Goal: Communication & Community: Answer question/provide support

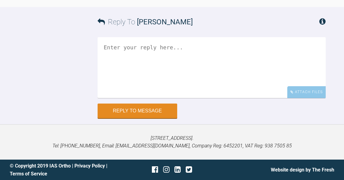
scroll to position [6204, 0]
click at [243, 98] on textarea at bounding box center [212, 67] width 228 height 61
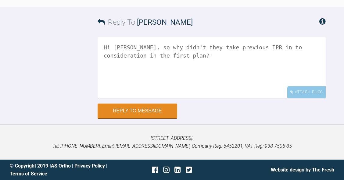
scroll to position [6329, 0]
click at [308, 49] on textarea "Hi Nikos, so why didn't they take previous IPR in to consideration in the first…" at bounding box center [212, 67] width 228 height 61
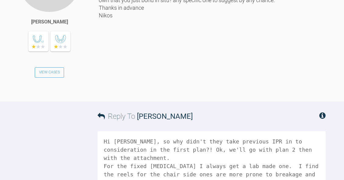
scroll to position [5658, 0]
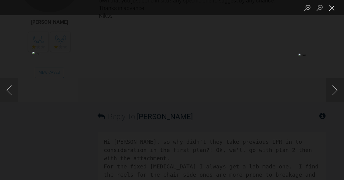
click at [335, 8] on button "Close lightbox" at bounding box center [332, 7] width 12 height 11
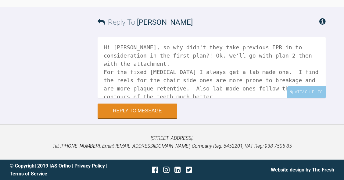
scroll to position [6329, 0]
click at [190, 79] on textarea "Hi Nikos, so why didn't they take previous IPR in to consideration in the first…" at bounding box center [212, 67] width 228 height 61
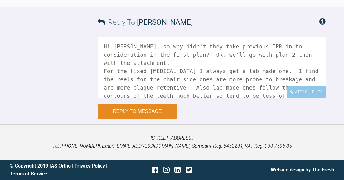
type textarea "Hi Nikos, so why didn't they take previous IPR in to consideration in the first…"
click at [149, 115] on button "Reply to Message" at bounding box center [138, 111] width 80 height 15
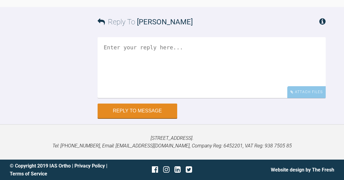
scroll to position [6505, 0]
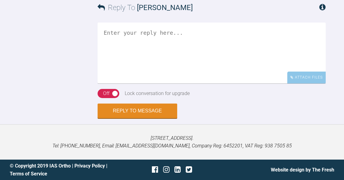
scroll to position [1298, 0]
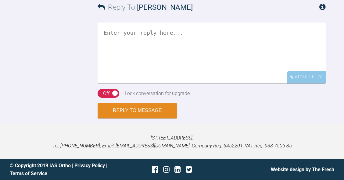
click at [208, 84] on textarea at bounding box center [212, 53] width 228 height 61
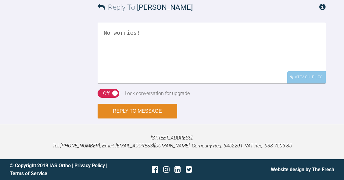
type textarea "No worries!"
click at [161, 119] on button "Reply to Message" at bounding box center [138, 111] width 80 height 15
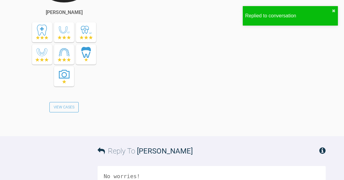
scroll to position [1539, 0]
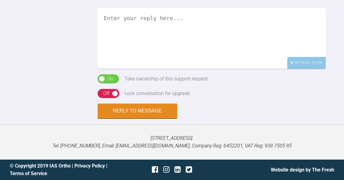
scroll to position [576, 0]
click at [210, 69] on textarea at bounding box center [212, 38] width 228 height 61
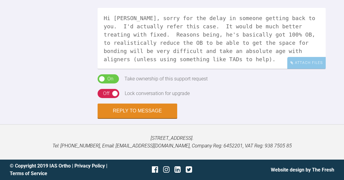
scroll to position [576, 0]
click at [305, 69] on textarea "Hi Andrew, sorry for the delay in someone getting back to you. I'd actually ref…" at bounding box center [212, 38] width 228 height 61
click at [300, 69] on textarea "Hi Andrew, sorry for the delay in someone getting back to you. I'd actually ref…" at bounding box center [212, 38] width 228 height 61
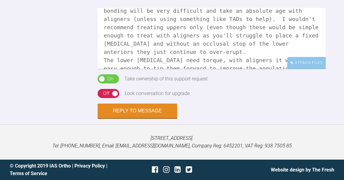
scroll to position [40, 0]
drag, startPoint x: 313, startPoint y: 98, endPoint x: 313, endPoint y: 101, distance: 3.1
click at [313, 69] on textarea "Hi Andrew, sorry for the delay in someone getting back to you. I'd actually ref…" at bounding box center [212, 38] width 228 height 61
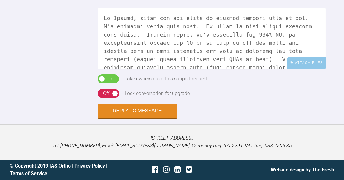
scroll to position [0, 0]
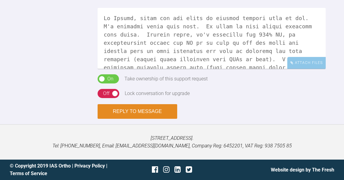
type textarea "Hi Andrew, sorry for the delay in someone getting back to you. I'd actually ref…"
click at [154, 112] on button "Reply to Message" at bounding box center [138, 111] width 80 height 15
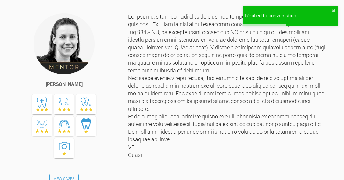
scroll to position [443, 0]
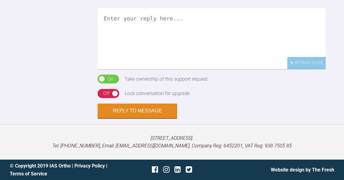
scroll to position [523, 0]
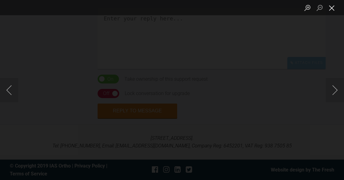
click at [332, 9] on button "Close lightbox" at bounding box center [332, 7] width 12 height 11
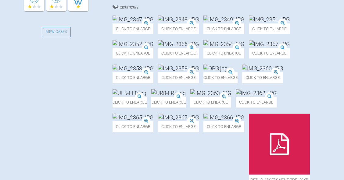
scroll to position [253, 0]
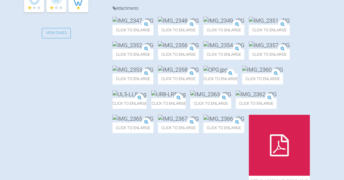
click at [244, 24] on img at bounding box center [224, 21] width 41 height 8
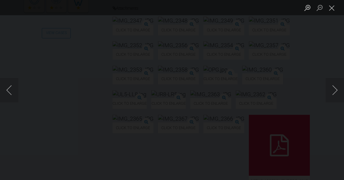
click at [332, 10] on button "Close lightbox" at bounding box center [332, 7] width 12 height 11
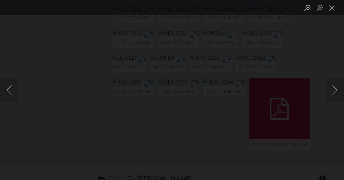
scroll to position [290, 0]
click at [332, 9] on button "Close lightbox" at bounding box center [332, 7] width 12 height 11
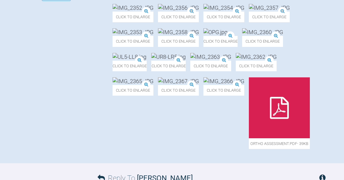
click at [211, 36] on img at bounding box center [216, 32] width 24 height 8
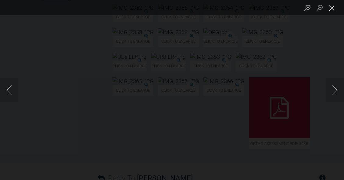
click at [333, 8] on button "Close lightbox" at bounding box center [332, 7] width 12 height 11
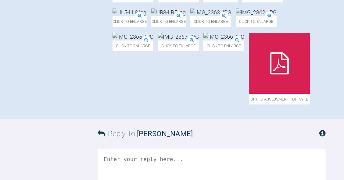
scroll to position [336, 0]
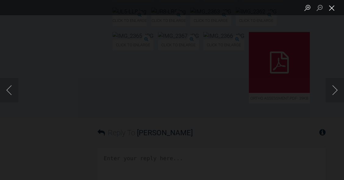
click at [334, 10] on button "Close lightbox" at bounding box center [332, 7] width 12 height 11
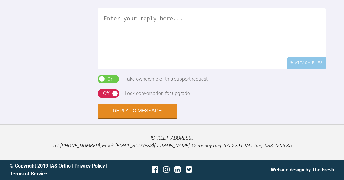
scroll to position [728, 0]
click at [247, 58] on textarea at bounding box center [212, 38] width 228 height 61
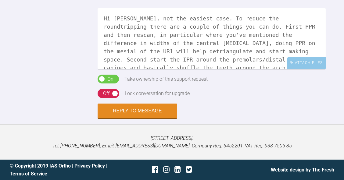
click at [193, 60] on textarea "Hi Catie, not the easiest case. To reduce the roundtripping there are a couple …" at bounding box center [212, 38] width 228 height 61
click at [263, 59] on textarea "Hi Catie, not the easiest case. To reduce the roundtripping there are a couple …" at bounding box center [212, 38] width 228 height 61
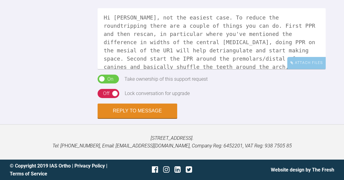
scroll to position [711, 0]
click at [283, 63] on textarea "Hi Catie, not the easiest case. To reduce the roundtripping there are a couple …" at bounding box center [212, 38] width 228 height 61
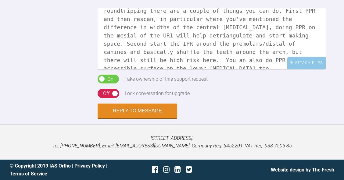
scroll to position [16, 0]
click at [274, 51] on textarea "Hi Catie, not the easiest case. To reduce the roundtripping there are a couple …" at bounding box center [212, 38] width 228 height 61
click at [122, 67] on textarea "Hi Catie, not the easiest case. To reduce the roundtripping there are a couple …" at bounding box center [212, 38] width 228 height 61
click at [282, 66] on textarea "Hi Catie, not the easiest case. To reduce the roundtripping there are a couple …" at bounding box center [212, 38] width 228 height 61
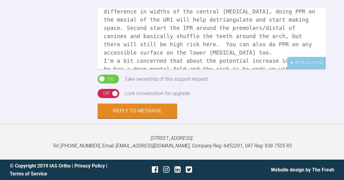
scroll to position [721, 0]
drag, startPoint x: 105, startPoint y: 58, endPoint x: 184, endPoint y: 70, distance: 79.6
click at [184, 69] on textarea "Hi Catie, not the easiest case. To reduce the roundtripping there are a couple …" at bounding box center [212, 38] width 228 height 61
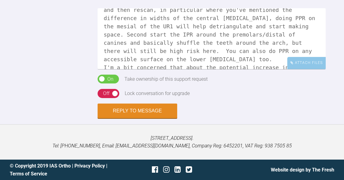
scroll to position [33, 0]
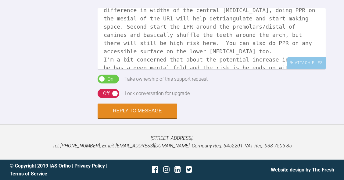
click at [312, 63] on textarea "Hi Catie, not the easiest case. To reduce the roundtripping there are a couple …" at bounding box center [212, 38] width 228 height 61
type textarea "Hi Catie, not the easiest case. To reduce the roundtripping there are a couple …"
click at [106, 98] on div "Off" at bounding box center [106, 94] width 6 height 8
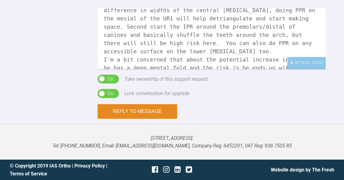
click at [136, 119] on button "Reply to Message" at bounding box center [138, 111] width 80 height 15
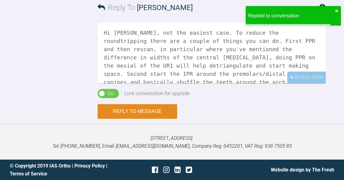
scroll to position [820, 0]
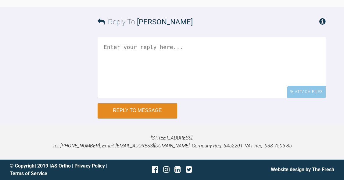
scroll to position [770, 0]
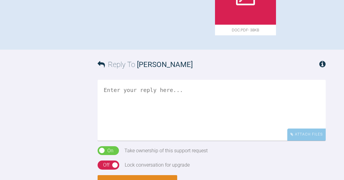
scroll to position [327, 0]
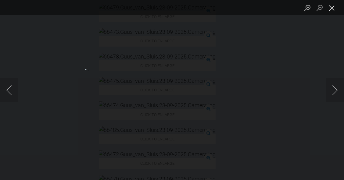
click at [334, 10] on button "Close lightbox" at bounding box center [332, 7] width 12 height 11
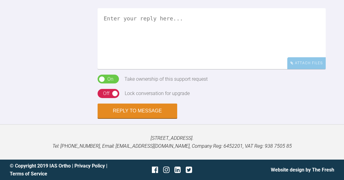
scroll to position [800, 0]
click at [229, 69] on textarea at bounding box center [212, 38] width 228 height 61
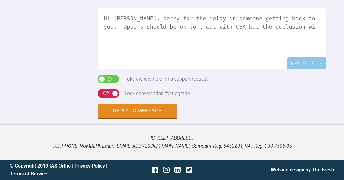
click at [144, 69] on textarea "Hi Victor, sorry for the delay in someone getting back to you. Uppers should be…" at bounding box center [212, 38] width 228 height 61
click at [199, 69] on textarea "Hi Victor, sorry for the delay in someone getting back to you. Uppers should be…" at bounding box center [212, 38] width 228 height 61
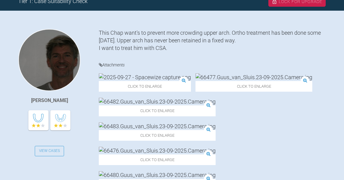
scroll to position [135, 0]
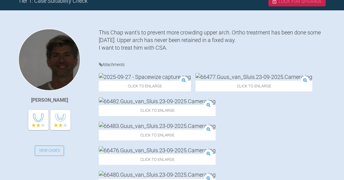
click at [150, 81] on img at bounding box center [145, 77] width 92 height 8
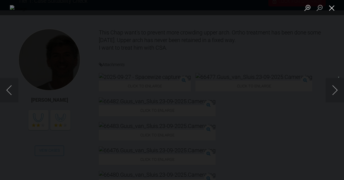
click at [333, 8] on button "Close lightbox" at bounding box center [332, 7] width 12 height 11
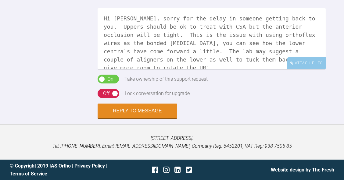
scroll to position [888, 0]
click at [159, 50] on textarea "Hi Victor, sorry for the delay in someone getting back to you. Uppers should be…" at bounding box center [212, 38] width 228 height 61
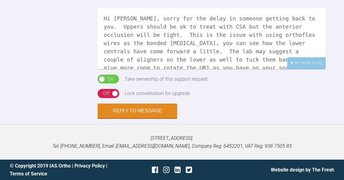
click at [261, 50] on textarea "Hi Victor, sorry for the delay in someone getting back to you. Uppers should be…" at bounding box center [212, 38] width 228 height 61
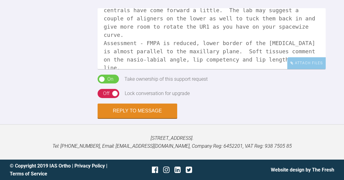
scroll to position [49, 0]
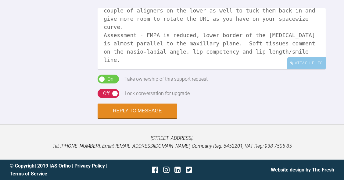
click at [160, 69] on textarea "Hi Victor, sorry for the delay in someone getting back to you. Uppers should be…" at bounding box center [212, 38] width 228 height 61
click at [311, 69] on textarea "Hi Victor, sorry for the delay in someone getting back to you. Uppers should be…" at bounding box center [212, 38] width 228 height 61
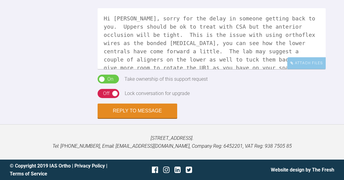
scroll to position [842, 0]
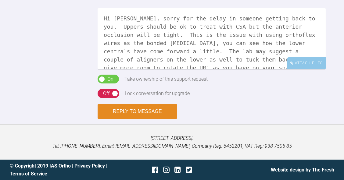
type textarea "Hi Victor, sorry for the delay in someone getting back to you. Uppers should be…"
click at [151, 119] on button "Reply to Message" at bounding box center [138, 111] width 80 height 15
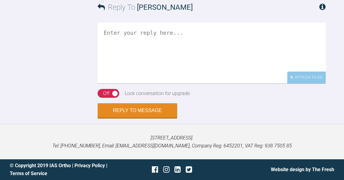
scroll to position [1118, 0]
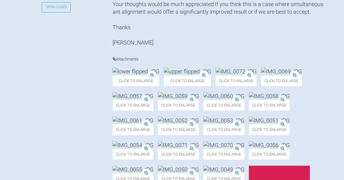
scroll to position [281, 0]
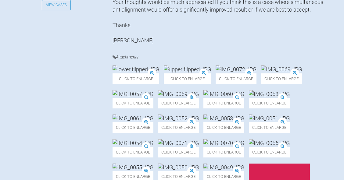
click at [199, 98] on img at bounding box center [178, 94] width 41 height 8
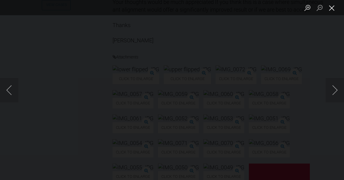
click at [335, 9] on button "Close lightbox" at bounding box center [332, 7] width 12 height 11
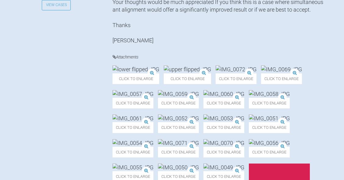
click at [153, 98] on img at bounding box center [133, 94] width 41 height 8
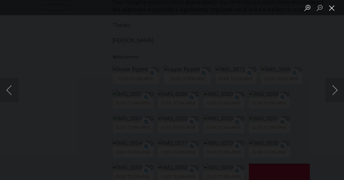
click at [334, 9] on button "Close lightbox" at bounding box center [332, 7] width 12 height 11
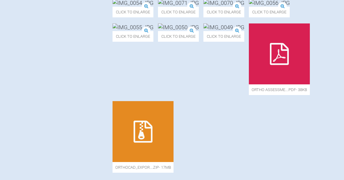
scroll to position [422, 0]
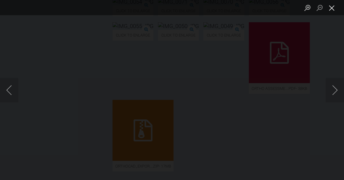
click at [335, 11] on button "Close lightbox" at bounding box center [332, 7] width 12 height 11
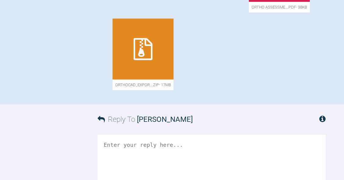
scroll to position [504, 0]
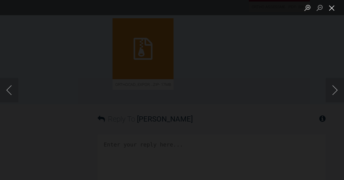
click at [334, 8] on button "Close lightbox" at bounding box center [332, 7] width 12 height 11
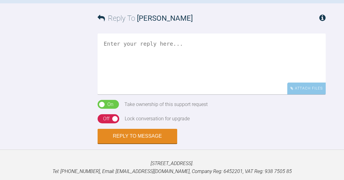
scroll to position [660, 0]
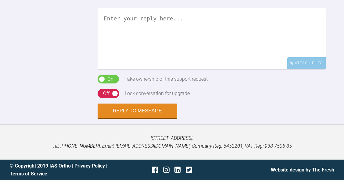
click at [211, 69] on textarea at bounding box center [212, 38] width 228 height 61
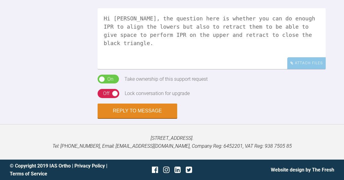
click at [189, 69] on textarea "Hi Simon, the question here is whether you can do enough IPR to align the lower…" at bounding box center [212, 38] width 228 height 61
click at [121, 69] on textarea "Hi Simon, the question here is whether you can do enough IPR to align the lower…" at bounding box center [212, 38] width 228 height 61
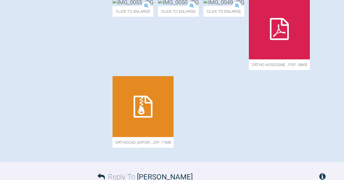
scroll to position [446, 0]
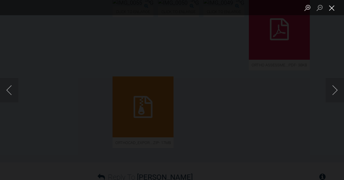
click at [331, 12] on button "Close lightbox" at bounding box center [332, 7] width 12 height 11
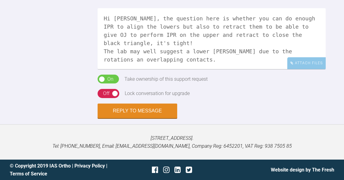
scroll to position [723, 0]
click at [249, 69] on textarea "Hi Simon, the question here is whether you can do enough IPR to align the lower…" at bounding box center [212, 38] width 228 height 61
click at [312, 69] on textarea "Hi Simon, the question here is whether you can do enough IPR to align the lower…" at bounding box center [212, 38] width 228 height 61
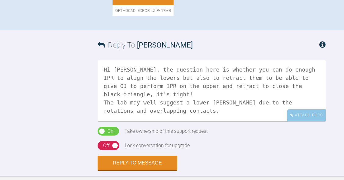
scroll to position [578, 0]
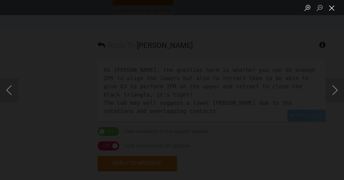
click at [332, 9] on button "Close lightbox" at bounding box center [332, 7] width 12 height 11
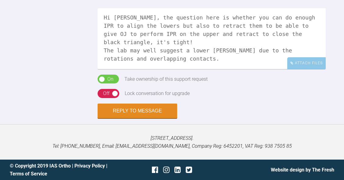
scroll to position [702, 0]
click at [185, 69] on textarea "Hi Simon, the question here is whether you can do enough IPR to align the lower…" at bounding box center [212, 38] width 228 height 61
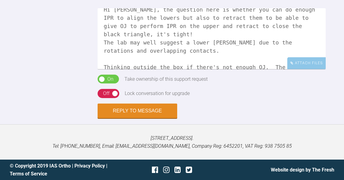
scroll to position [17, 0]
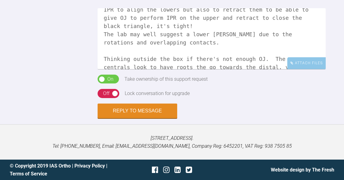
click at [303, 69] on textarea "Hi Simon, the question here is whether you can do enough IPR to align the lower…" at bounding box center [212, 38] width 228 height 61
click at [321, 69] on textarea "Hi Simon, the question here is whether you can do enough IPR to align the lower…" at bounding box center [212, 38] width 228 height 61
click at [149, 69] on textarea "Hi Simon, the question here is whether you can do enough IPR to align the lower…" at bounding box center [212, 38] width 228 height 61
click at [251, 69] on textarea "Hi Simon, the question here is whether you can do enough IPR to align the lower…" at bounding box center [212, 38] width 228 height 61
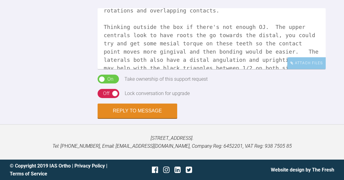
scroll to position [80, 0]
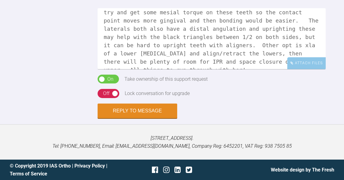
click at [309, 69] on textarea "Hi Simon, the question here is whether you can do enough IPR to align the lower…" at bounding box center [212, 38] width 228 height 61
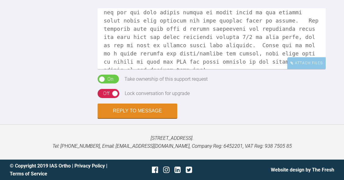
scroll to position [619, 0]
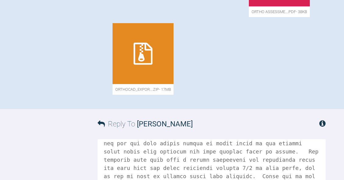
scroll to position [502, 0]
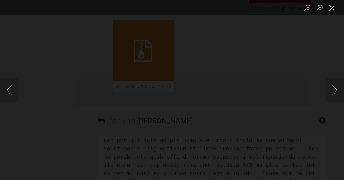
click at [333, 9] on button "Close lightbox" at bounding box center [332, 7] width 12 height 11
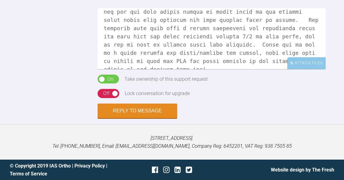
scroll to position [88, 0]
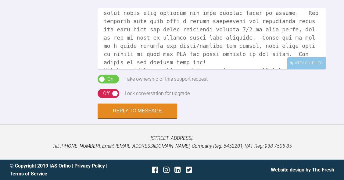
click at [218, 69] on textarea at bounding box center [212, 38] width 228 height 61
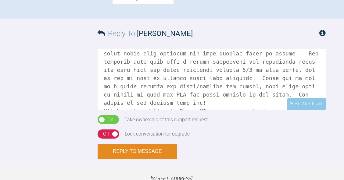
scroll to position [511, 0]
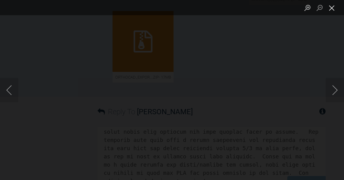
click at [331, 11] on button "Close lightbox" at bounding box center [332, 7] width 12 height 11
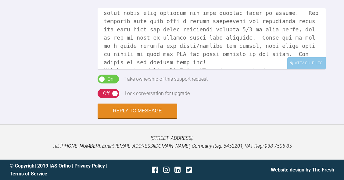
scroll to position [703, 0]
click at [197, 69] on textarea at bounding box center [212, 38] width 228 height 61
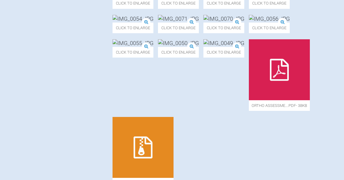
scroll to position [399, 0]
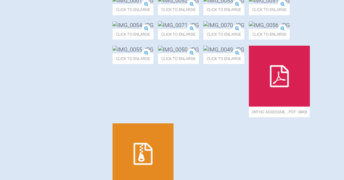
click at [153, 4] on img at bounding box center [133, 1] width 41 height 8
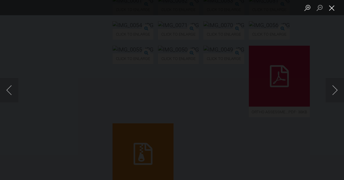
click at [332, 11] on button "Close lightbox" at bounding box center [332, 7] width 12 height 11
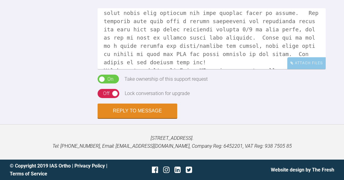
scroll to position [717, 0]
click at [280, 69] on textarea at bounding box center [212, 38] width 228 height 61
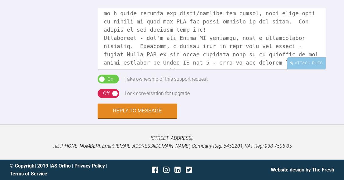
scroll to position [773, 0]
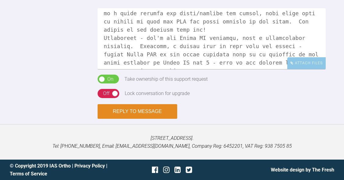
type textarea "Hi Simon, the question here is whether you can do enough IPR to align the lower…"
click at [149, 119] on button "Reply to Message" at bounding box center [138, 111] width 80 height 15
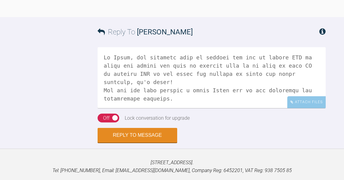
scroll to position [845, 0]
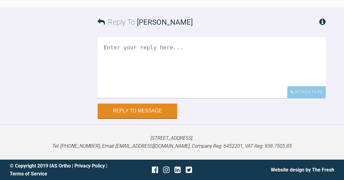
scroll to position [576, 0]
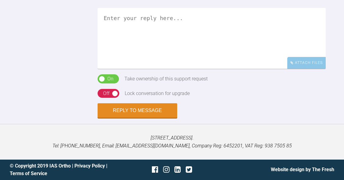
scroll to position [363, 0]
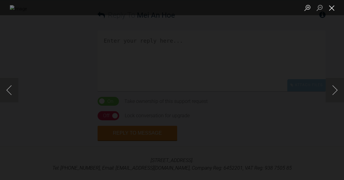
click at [332, 8] on button "Close lightbox" at bounding box center [332, 7] width 12 height 11
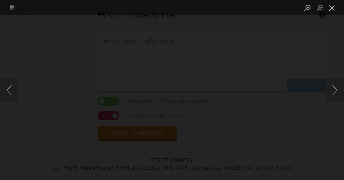
click at [333, 9] on button "Close lightbox" at bounding box center [332, 7] width 12 height 11
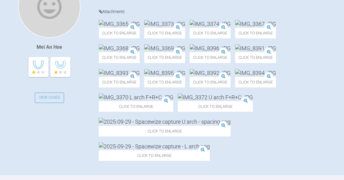
scroll to position [188, 0]
click at [140, 28] on img at bounding box center [119, 24] width 41 height 8
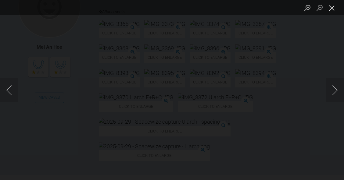
click at [334, 11] on button "Close lightbox" at bounding box center [332, 7] width 12 height 11
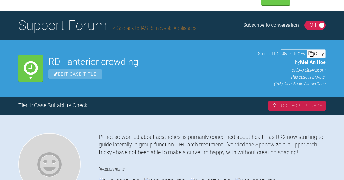
scroll to position [34, 0]
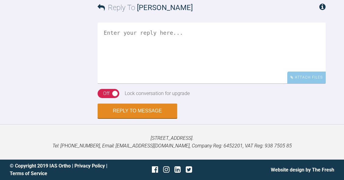
scroll to position [927, 0]
click at [241, 84] on textarea at bounding box center [212, 53] width 228 height 61
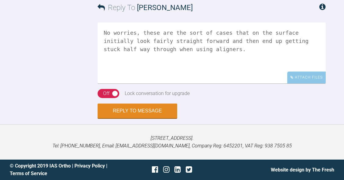
scroll to position [1029, 0]
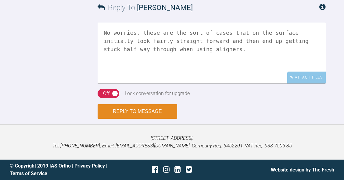
type textarea "No worries, these are the sort of cases that on the surface initially look fair…"
click at [164, 119] on button "Reply to Message" at bounding box center [138, 111] width 80 height 15
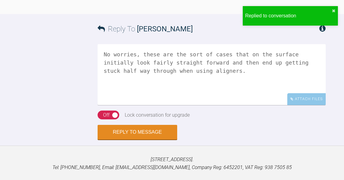
scroll to position [1077, 0]
